Goal: Task Accomplishment & Management: Use online tool/utility

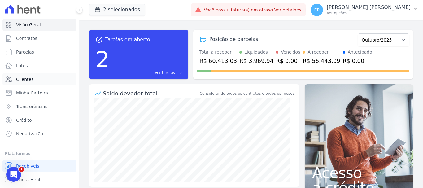
click at [28, 79] on span "Clientes" at bounding box center [24, 79] width 17 height 6
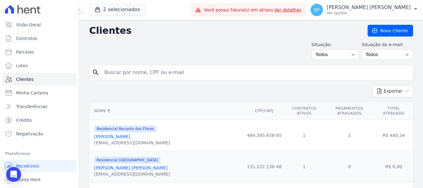
click at [127, 74] on input "search" at bounding box center [256, 72] width 310 height 12
type input "ANE ME"
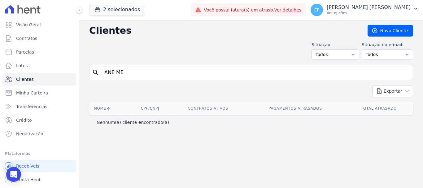
click at [152, 75] on input "ANE ME" at bounding box center [256, 72] width 310 height 12
type input "A"
type input "[PERSON_NAME]"
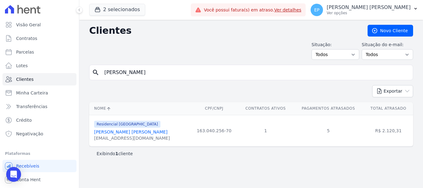
click at [109, 132] on link "[PERSON_NAME] [PERSON_NAME]" at bounding box center [130, 132] width 73 height 5
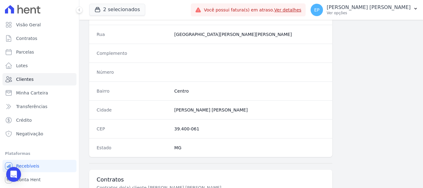
scroll to position [392, 0]
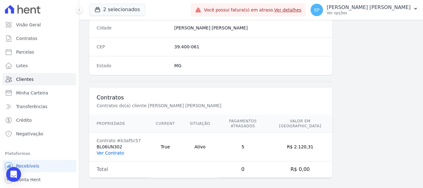
click at [117, 151] on link "Ver Contrato" at bounding box center [110, 153] width 27 height 5
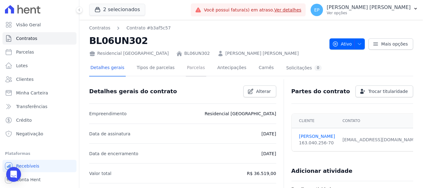
click at [186, 69] on link "Parcelas" at bounding box center [196, 68] width 20 height 16
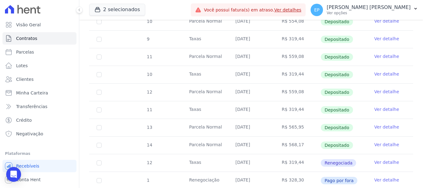
scroll to position [279, 0]
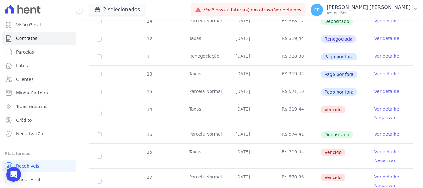
click at [383, 106] on link "Ver detalhe" at bounding box center [387, 109] width 25 height 6
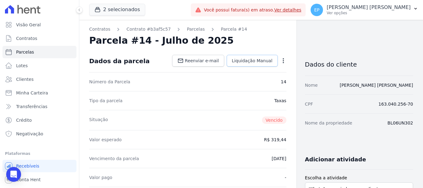
click at [246, 60] on span "Liquidação Manual" at bounding box center [252, 61] width 41 height 6
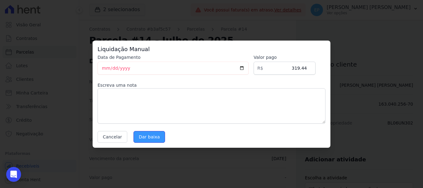
click at [150, 140] on input "Dar baixa" at bounding box center [150, 137] width 32 height 12
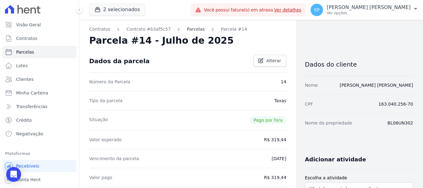
click at [187, 30] on link "Parcelas" at bounding box center [196, 29] width 18 height 7
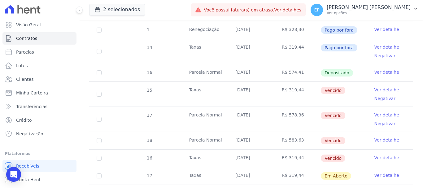
scroll to position [372, 0]
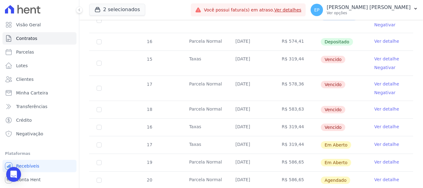
click at [376, 56] on link "Ver detalhe" at bounding box center [387, 59] width 25 height 6
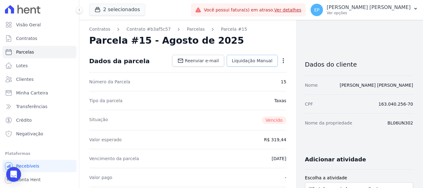
click at [241, 59] on span "Liquidação Manual" at bounding box center [252, 61] width 41 height 6
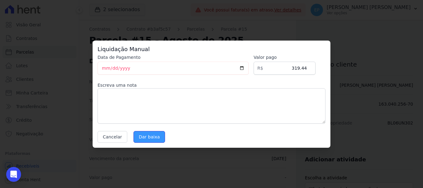
click at [144, 137] on input "Dar baixa" at bounding box center [150, 137] width 32 height 12
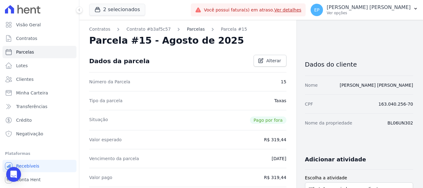
click at [191, 30] on link "Parcelas" at bounding box center [196, 29] width 18 height 7
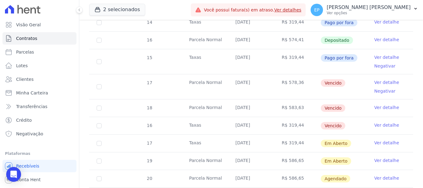
scroll to position [372, 0]
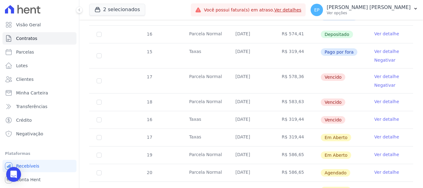
click at [376, 73] on link "Ver detalhe" at bounding box center [387, 76] width 25 height 6
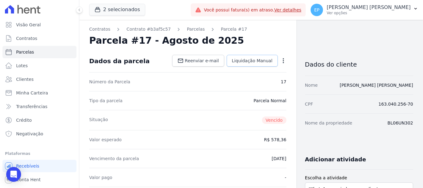
click at [244, 61] on span "Liquidação Manual" at bounding box center [252, 61] width 41 height 6
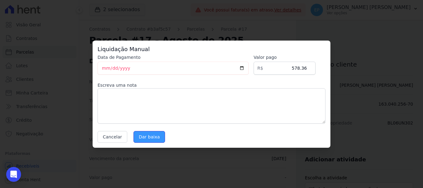
click at [148, 137] on input "Dar baixa" at bounding box center [150, 137] width 32 height 12
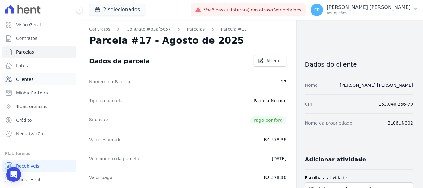
click at [26, 78] on span "Clientes" at bounding box center [24, 79] width 17 height 6
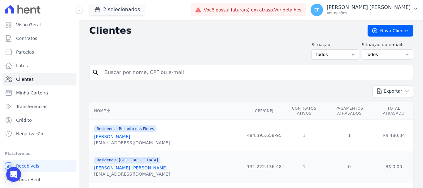
click at [116, 76] on input "search" at bounding box center [256, 72] width 310 height 12
type input "rena"
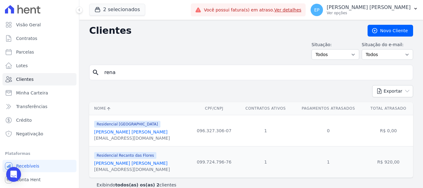
click at [134, 163] on link "[PERSON_NAME] [PERSON_NAME]" at bounding box center [130, 163] width 73 height 5
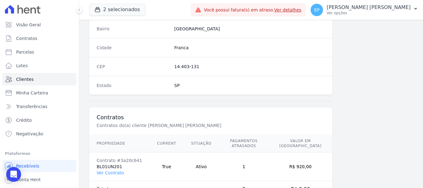
scroll to position [392, 0]
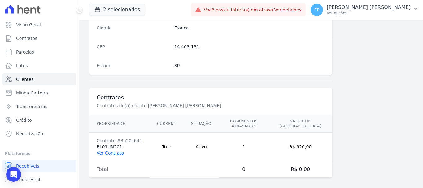
click at [114, 151] on link "Ver Contrato" at bounding box center [110, 153] width 27 height 5
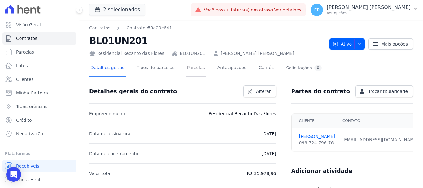
click at [186, 68] on link "Parcelas" at bounding box center [196, 68] width 20 height 16
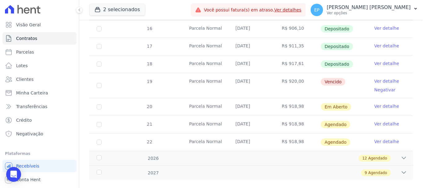
scroll to position [242, 0]
